Goal: Navigation & Orientation: Find specific page/section

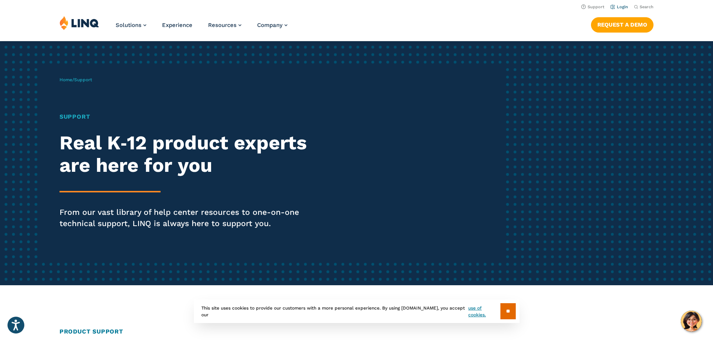
click at [617, 7] on link "Login" at bounding box center [619, 6] width 18 height 5
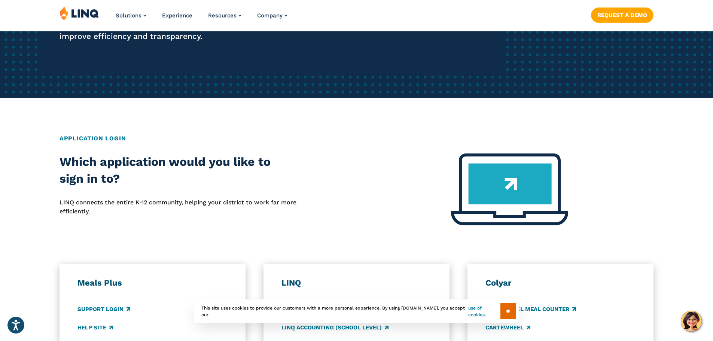
scroll to position [299, 0]
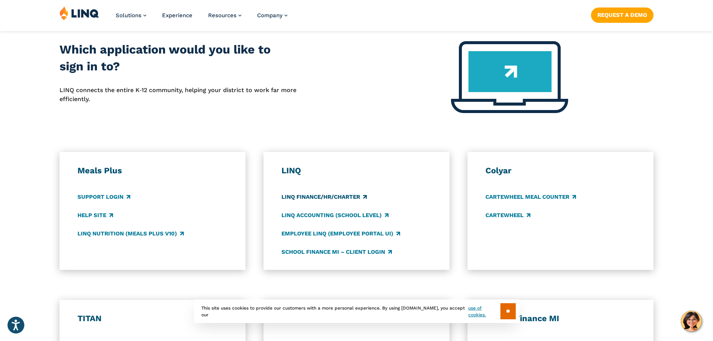
click at [334, 196] on link "LINQ Finance/HR/Charter" at bounding box center [323, 197] width 85 height 8
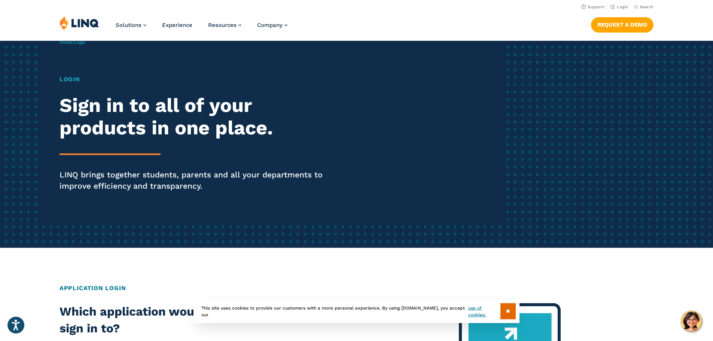
scroll to position [0, 0]
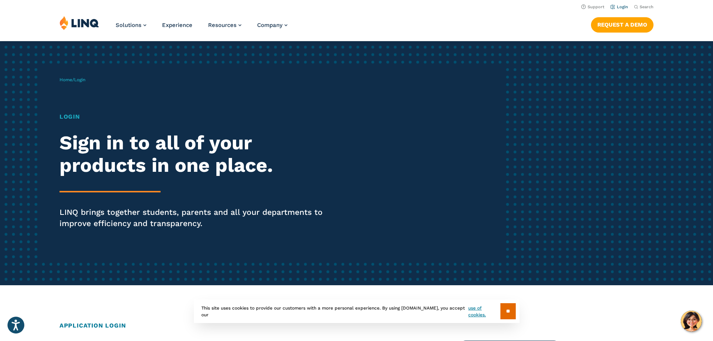
click at [616, 7] on link "Login" at bounding box center [619, 6] width 18 height 5
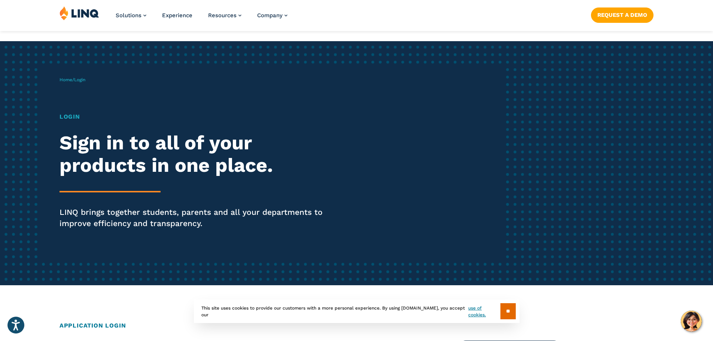
scroll to position [112, 0]
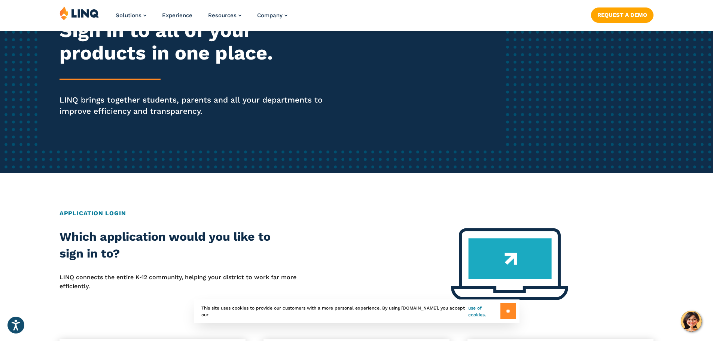
drag, startPoint x: 501, startPoint y: 314, endPoint x: 533, endPoint y: 269, distance: 55.6
click at [501, 313] on input "**" at bounding box center [507, 311] width 15 height 16
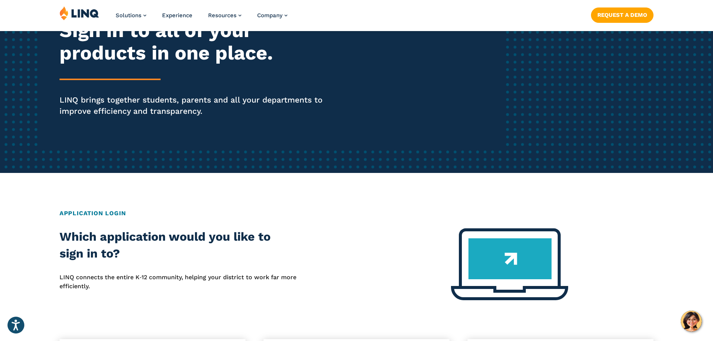
scroll to position [225, 0]
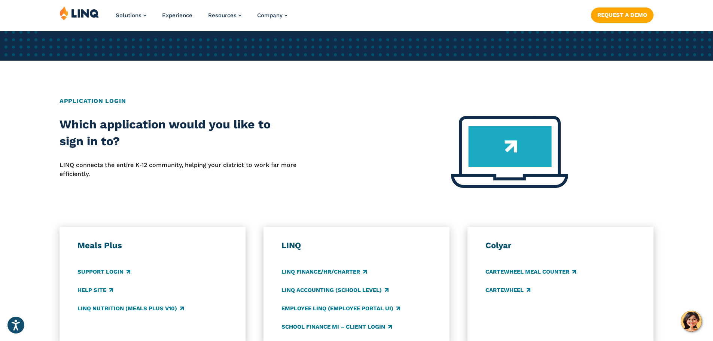
click at [489, 152] on img at bounding box center [509, 152] width 117 height 72
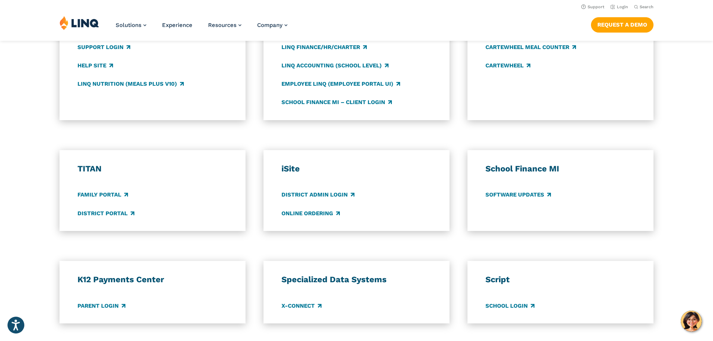
scroll to position [337, 0]
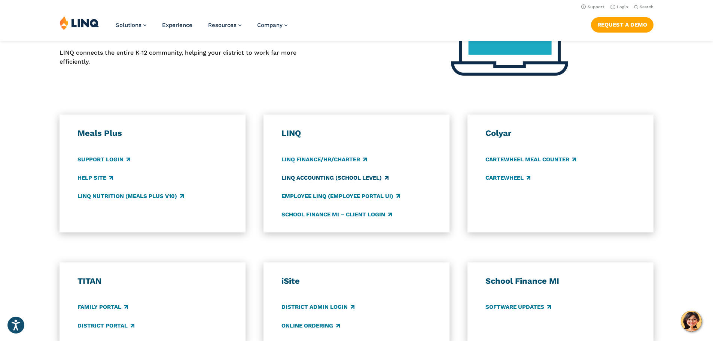
click at [324, 176] on link "LINQ Accounting (school level)" at bounding box center [334, 178] width 107 height 8
click at [301, 159] on link "LINQ Finance/HR/Charter" at bounding box center [323, 159] width 85 height 8
click at [350, 217] on link "School Finance MI – Client Login" at bounding box center [336, 214] width 110 height 8
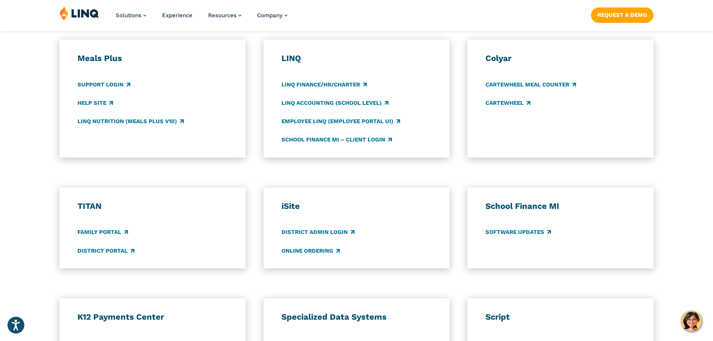
scroll to position [487, 0]
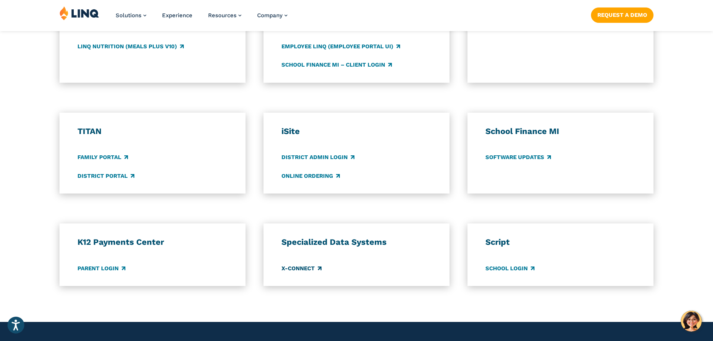
click at [305, 269] on link "X-Connect" at bounding box center [301, 268] width 40 height 8
